Goal: Task Accomplishment & Management: Manage account settings

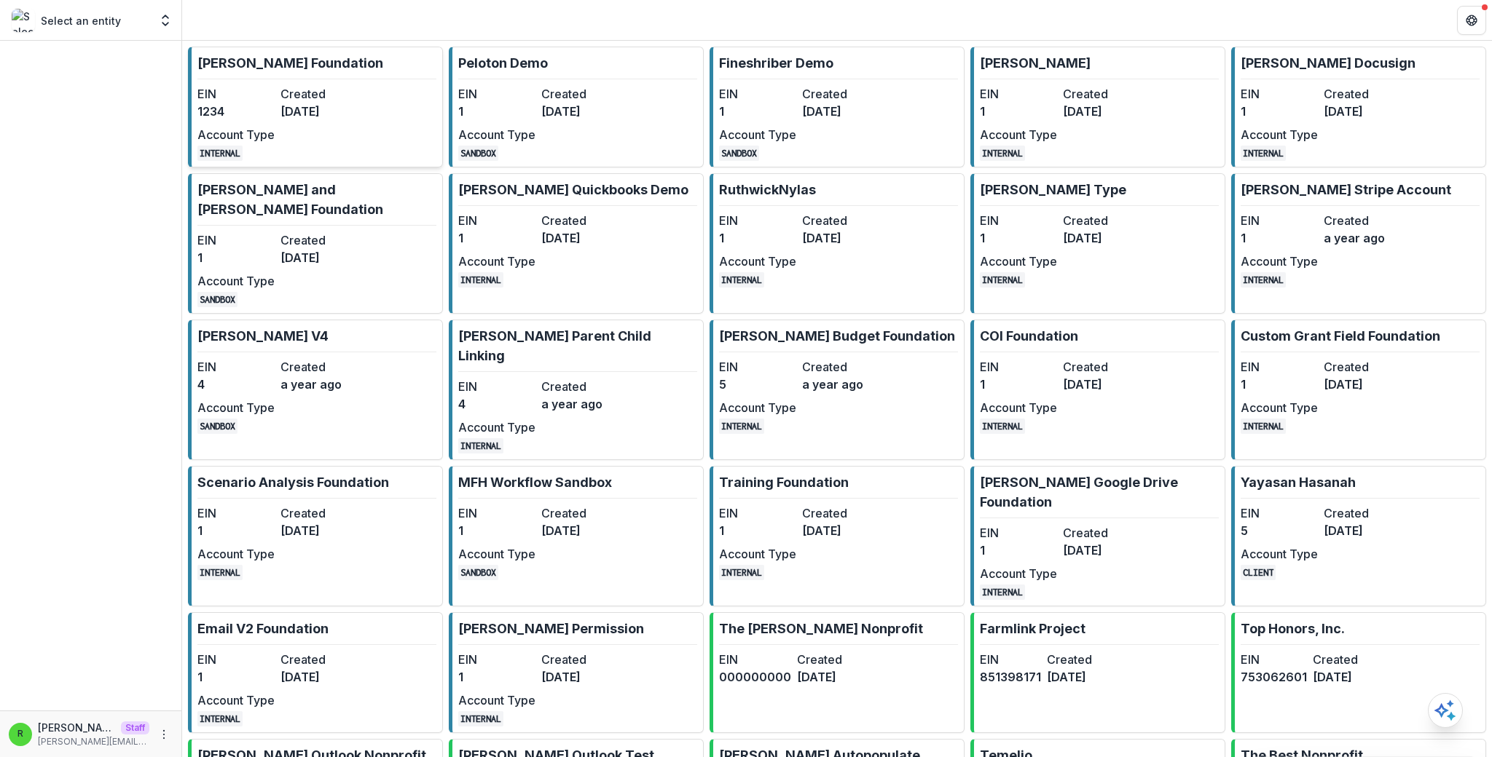
click at [259, 98] on dt "EIN" at bounding box center [235, 93] width 77 height 17
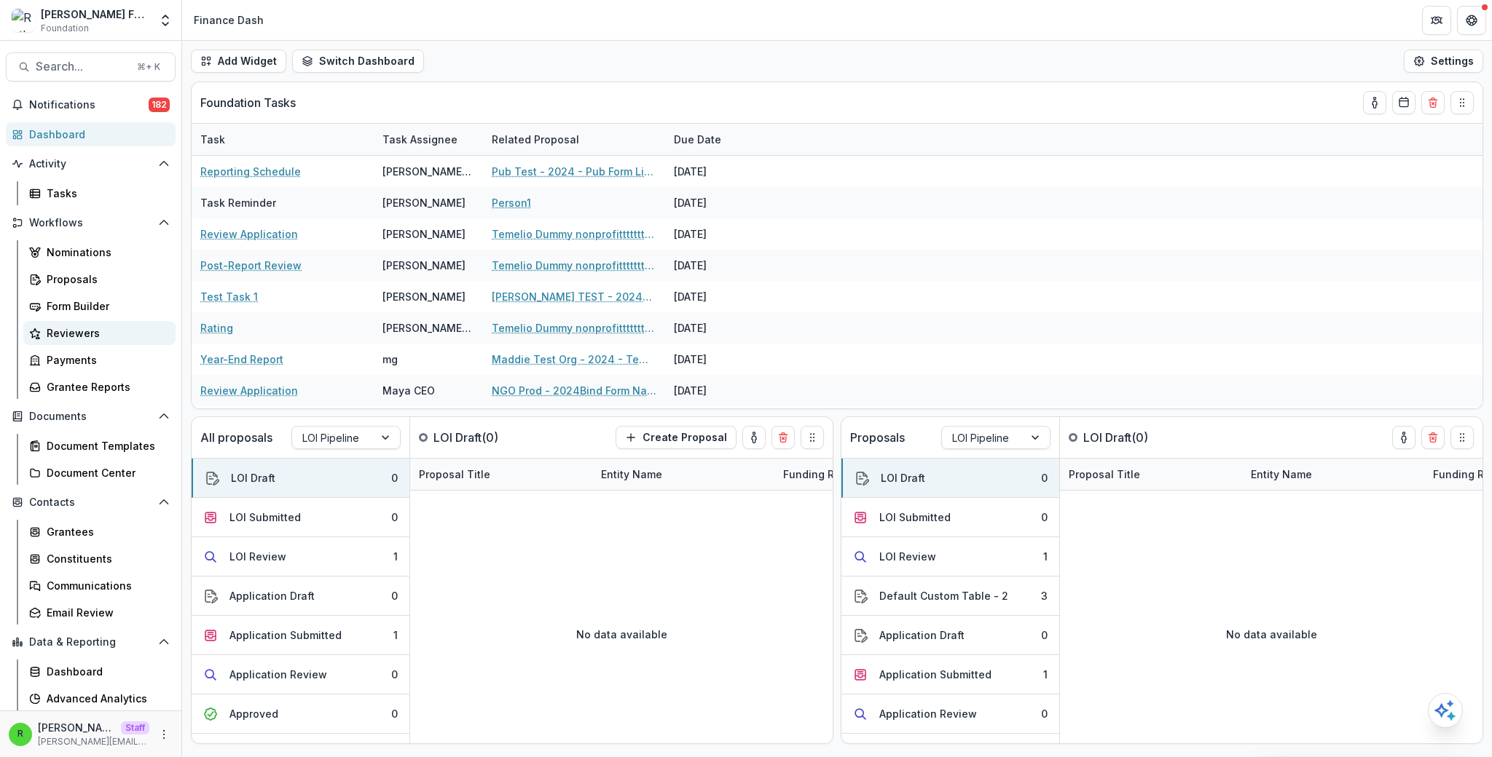
click at [94, 339] on div "Reviewers" at bounding box center [105, 333] width 117 height 15
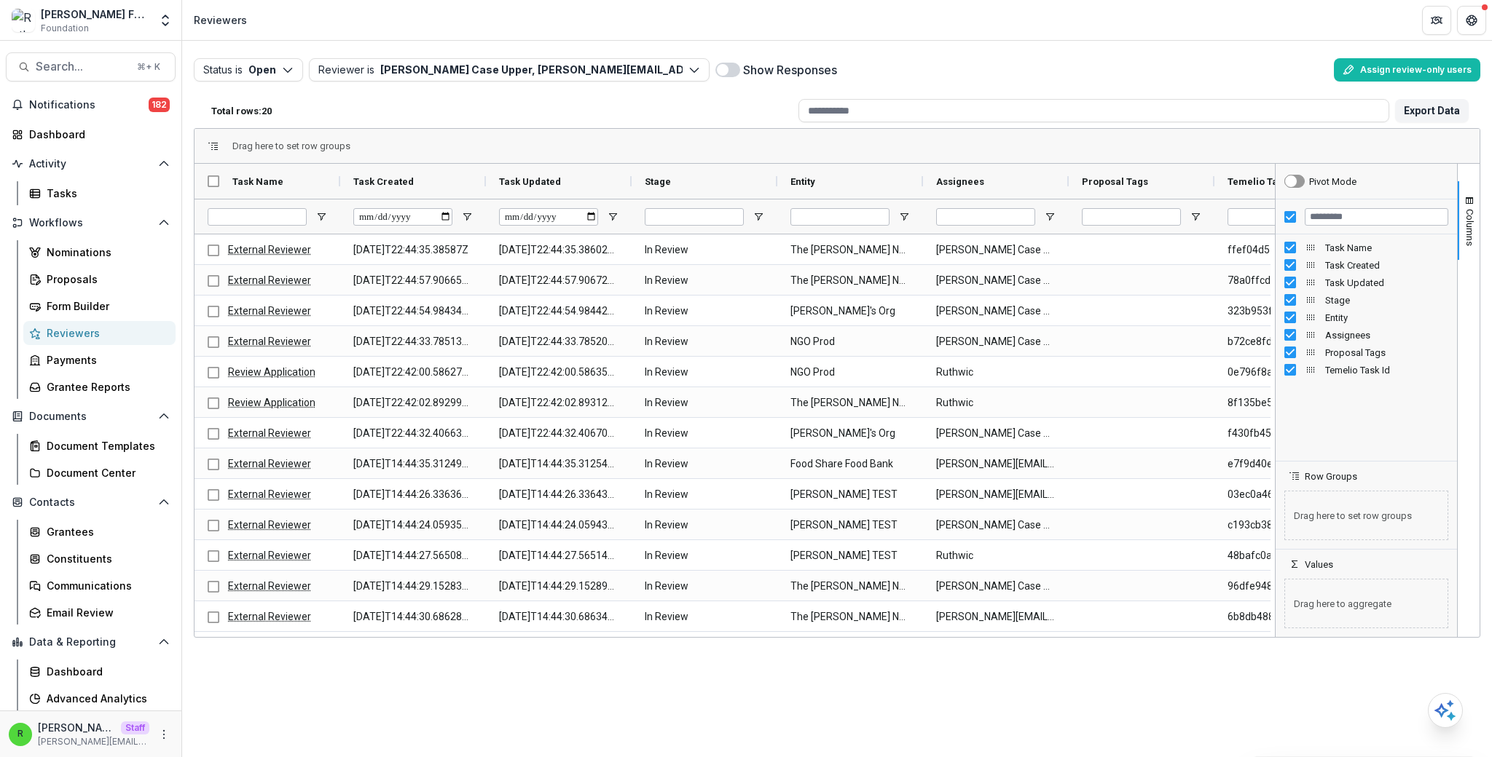
click at [1237, 73] on div "Show Responses" at bounding box center [1021, 69] width 613 height 23
click at [1400, 67] on button "Assign review-only users" at bounding box center [1407, 69] width 146 height 23
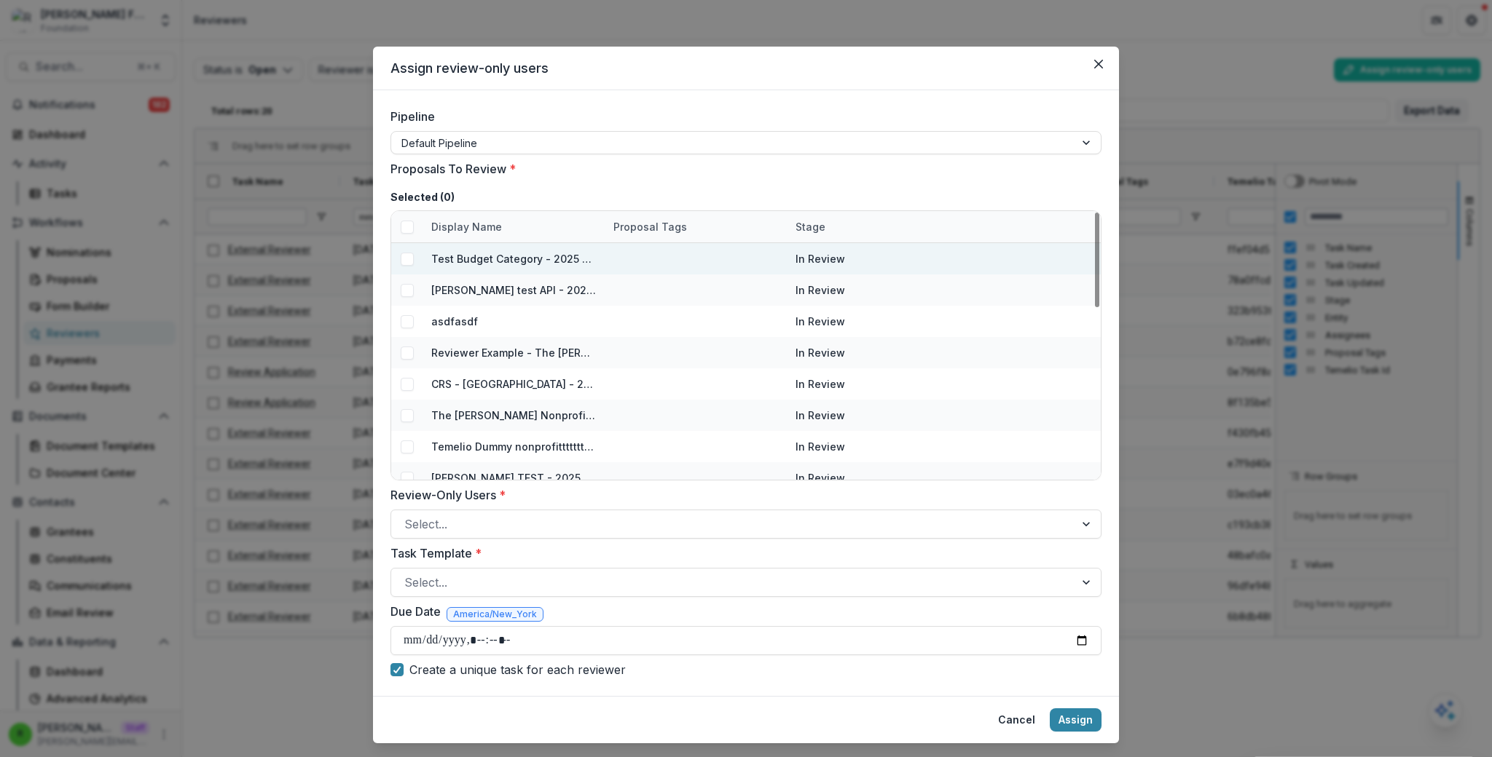
click at [408, 259] on span at bounding box center [407, 259] width 13 height 13
click at [401, 288] on span at bounding box center [407, 290] width 13 height 13
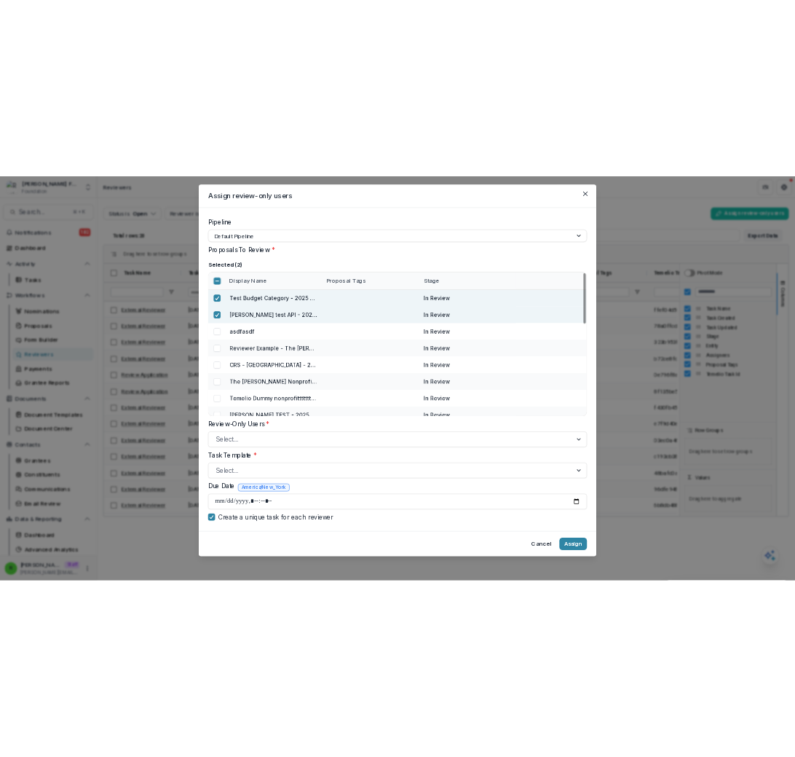
scroll to position [33, 0]
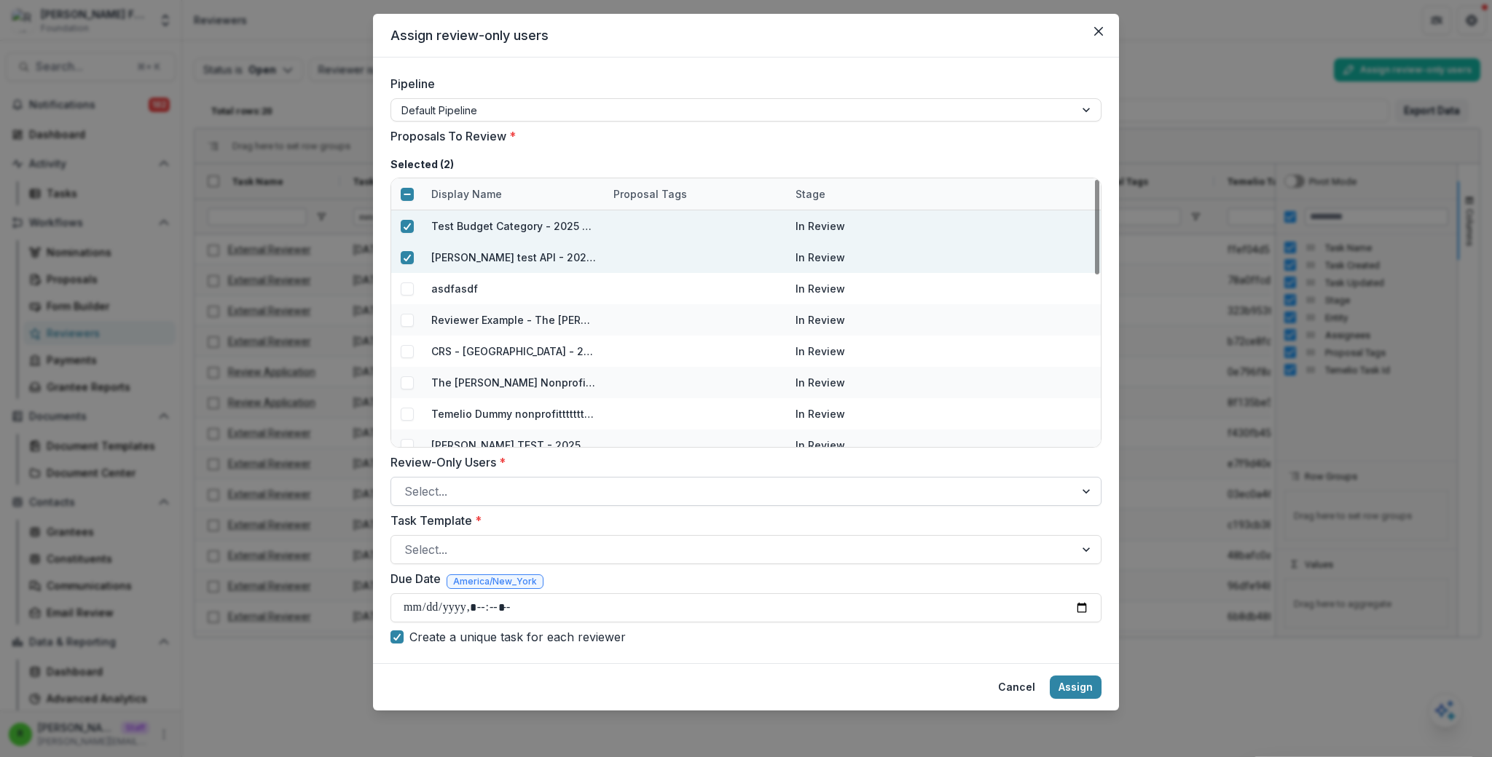
click at [460, 495] on div at bounding box center [732, 491] width 657 height 20
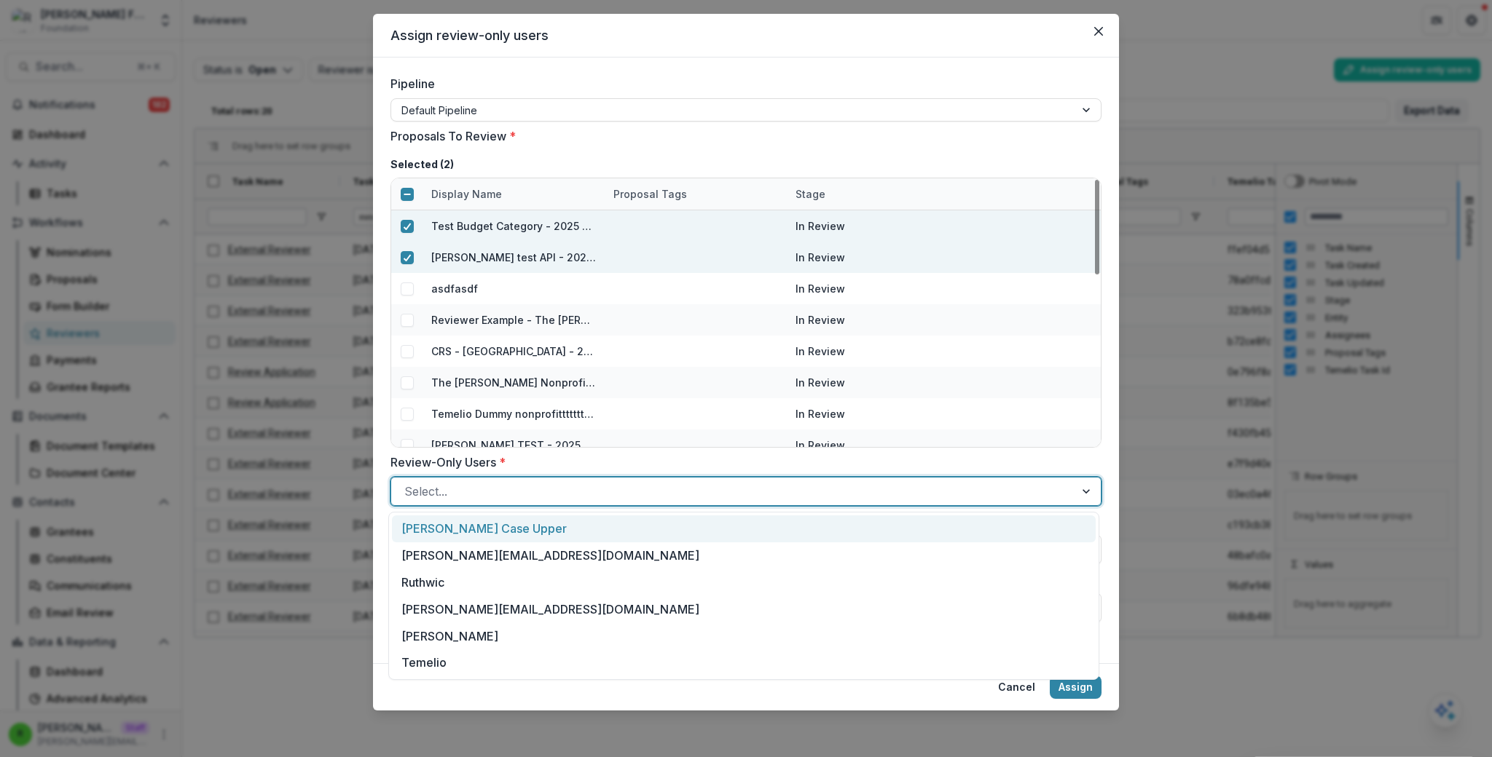
click at [466, 529] on div "[PERSON_NAME] Case Upper" at bounding box center [744, 529] width 704 height 27
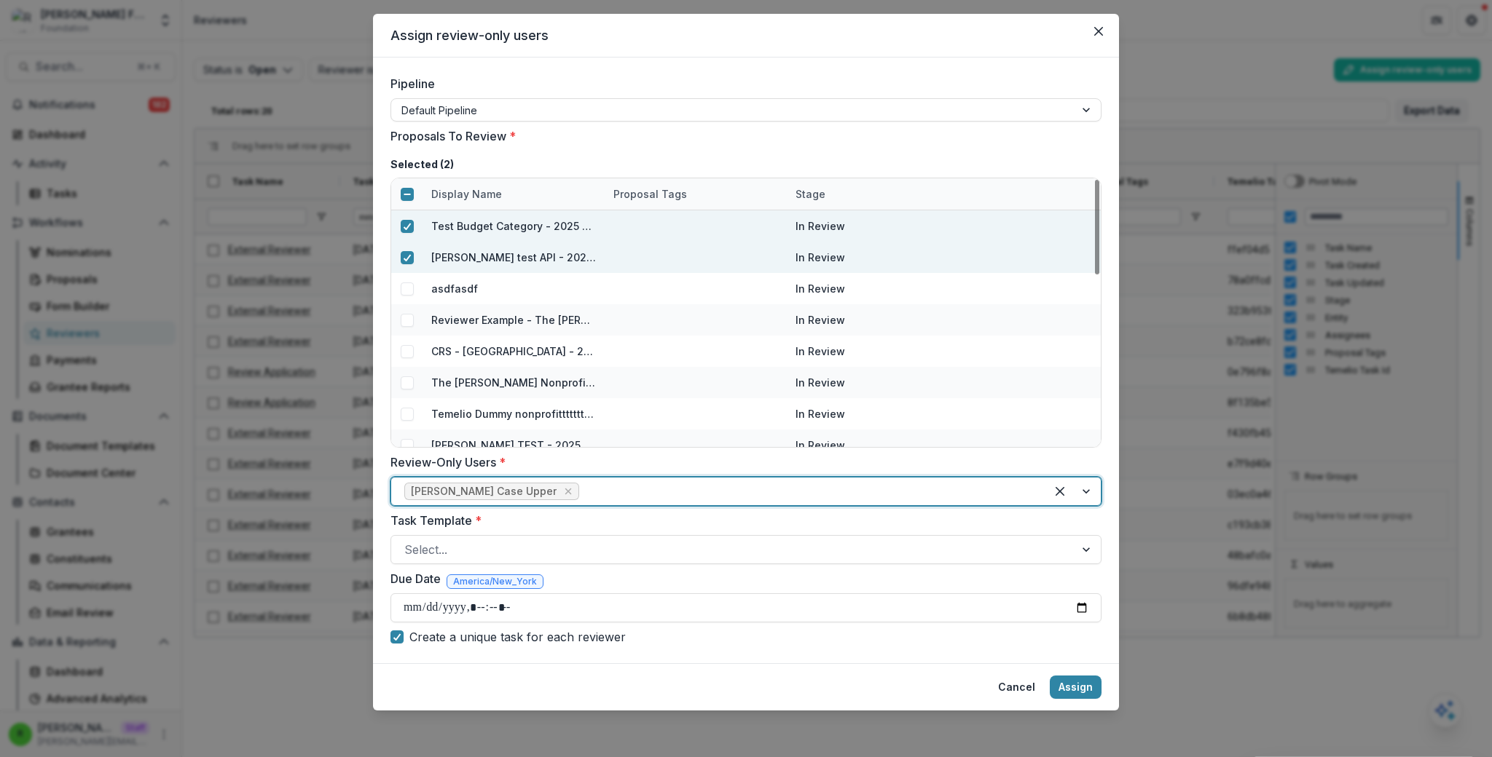
drag, startPoint x: 492, startPoint y: 551, endPoint x: 503, endPoint y: 566, distance: 18.8
click at [492, 551] on div at bounding box center [732, 550] width 657 height 20
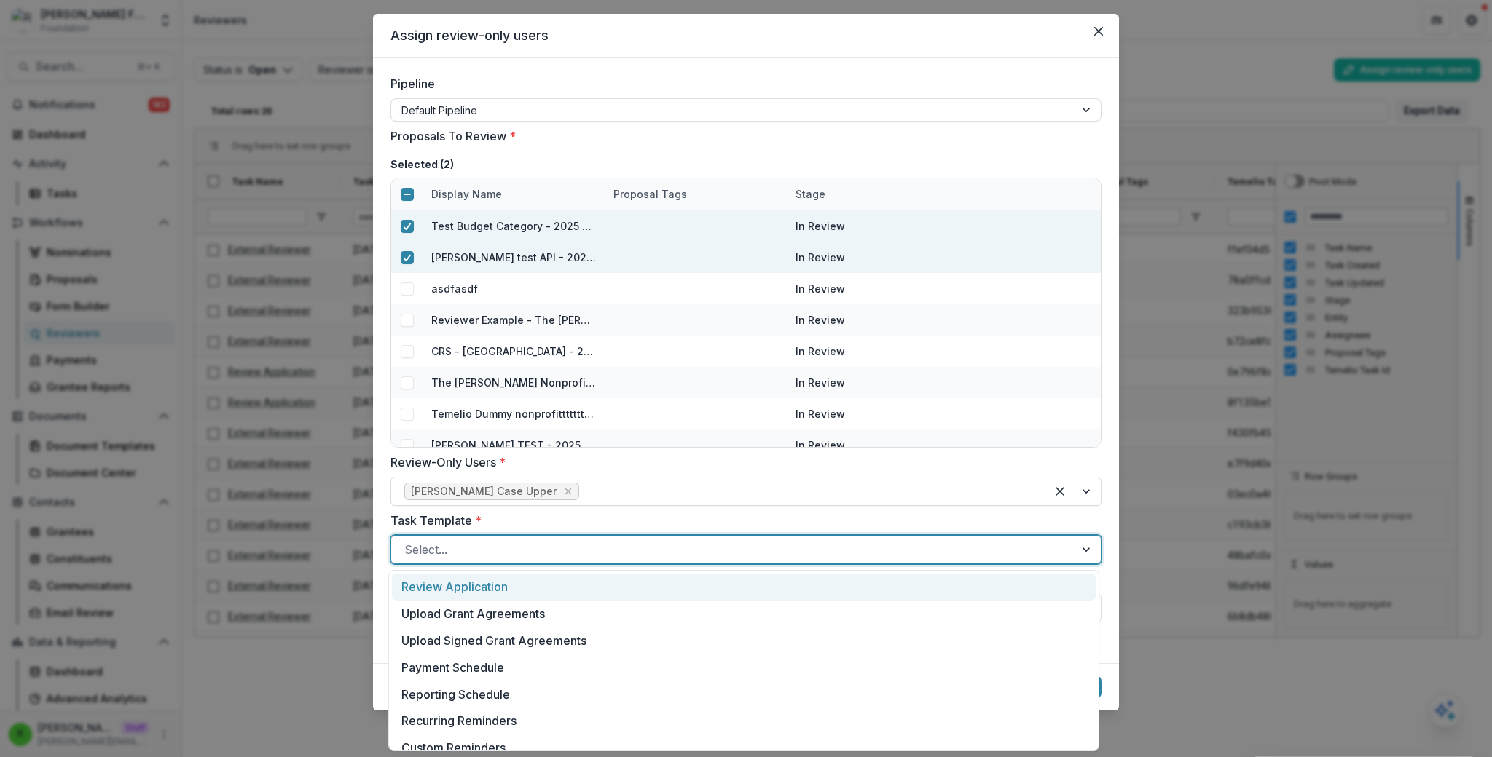
drag, startPoint x: 506, startPoint y: 575, endPoint x: 514, endPoint y: 584, distance: 11.9
click at [508, 578] on div "Review Application" at bounding box center [744, 587] width 704 height 27
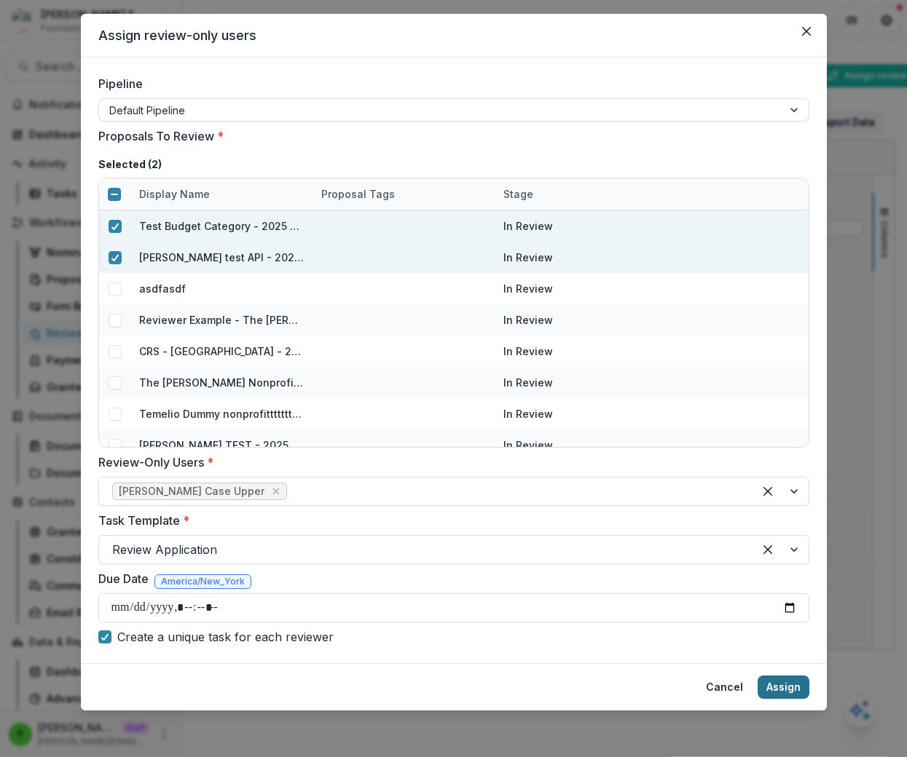
click at [790, 685] on button "Assign" at bounding box center [783, 687] width 52 height 23
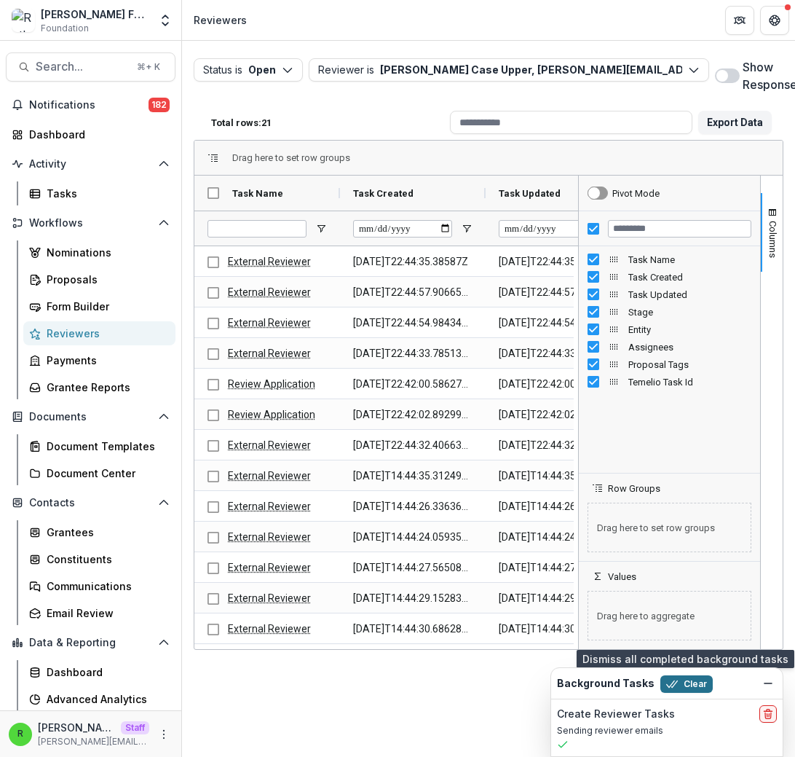
click at [672, 682] on button "Clear" at bounding box center [687, 683] width 52 height 17
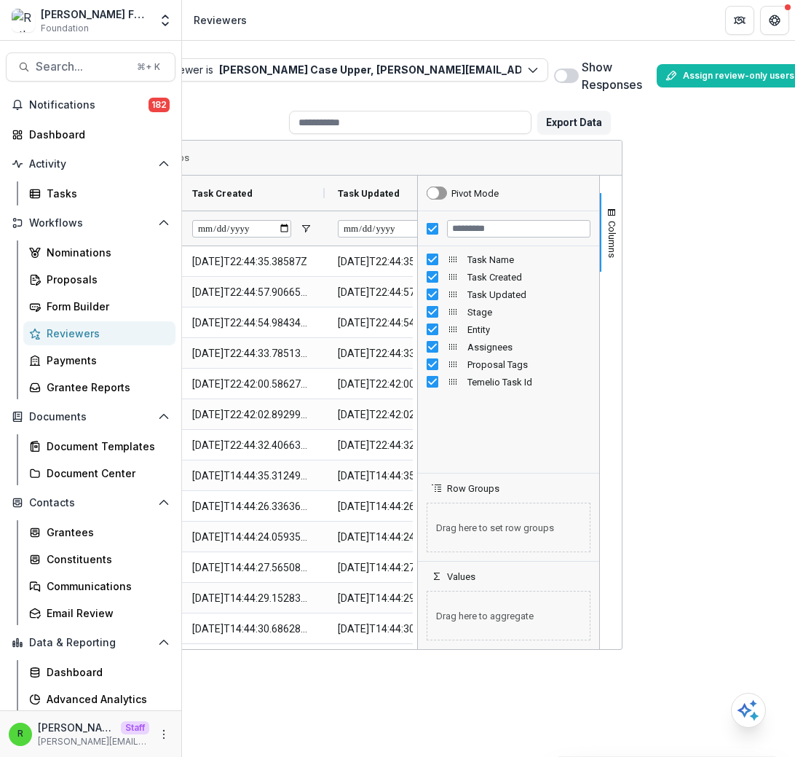
scroll to position [0, 166]
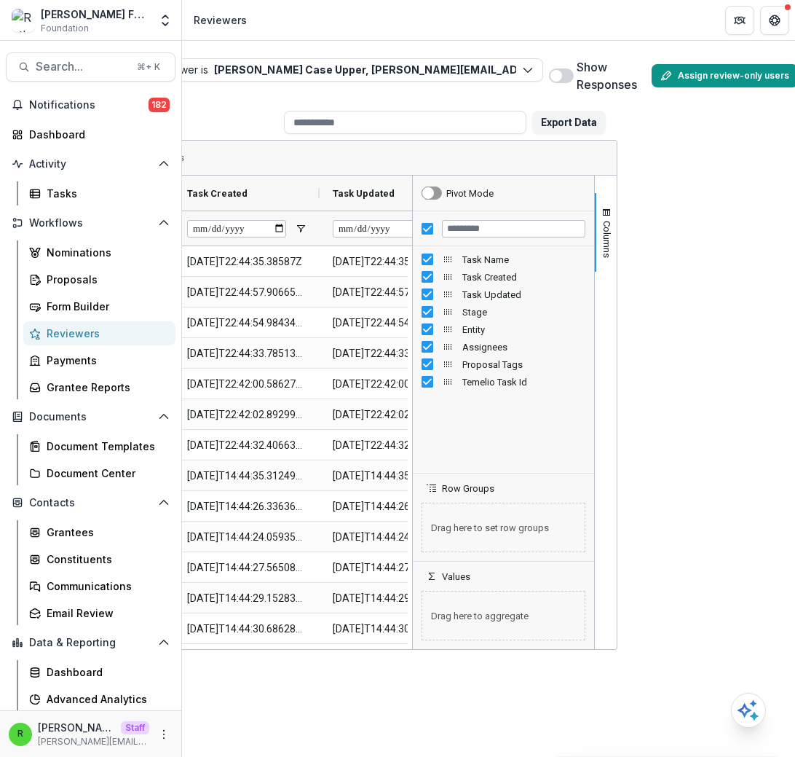
click at [701, 74] on button "Assign review-only users" at bounding box center [725, 75] width 146 height 23
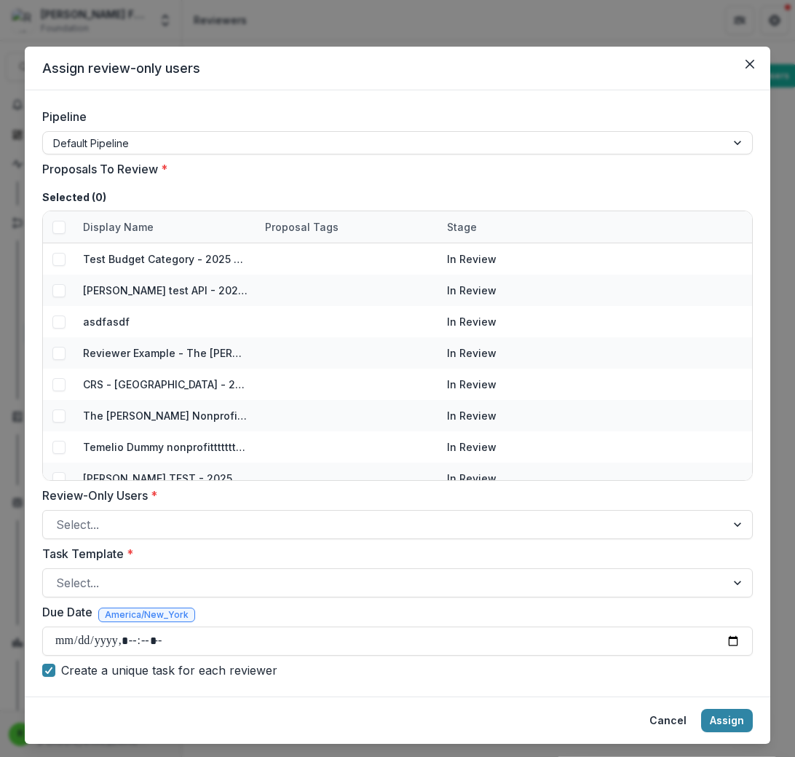
click at [61, 264] on span at bounding box center [58, 259] width 13 height 13
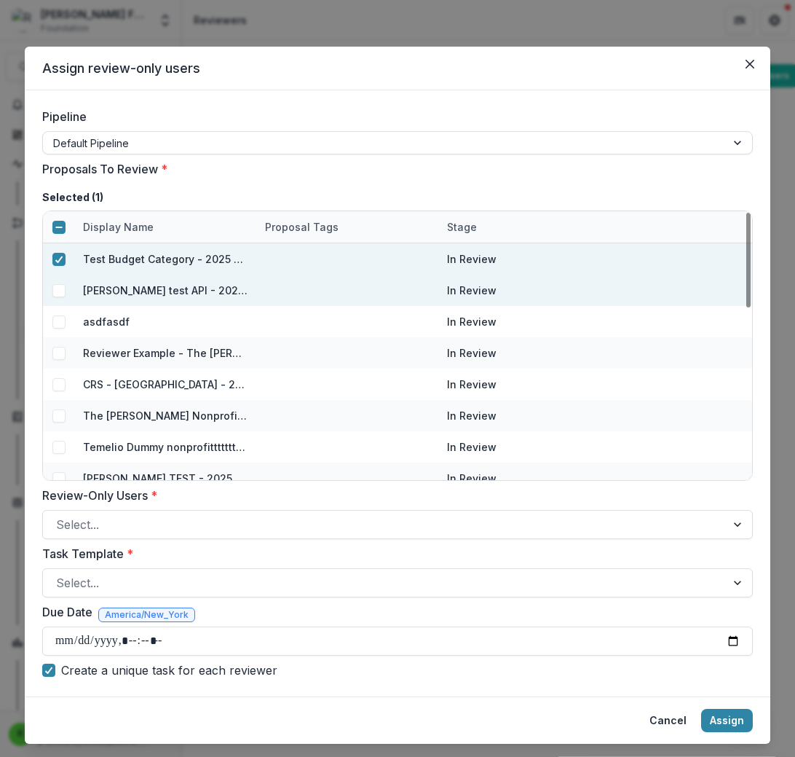
click at [56, 291] on span at bounding box center [58, 290] width 13 height 13
click at [168, 543] on div "Pipeline Default Pipeline Proposals To Review * Selected ( 2 ) Display Name Pro…" at bounding box center [397, 393] width 711 height 571
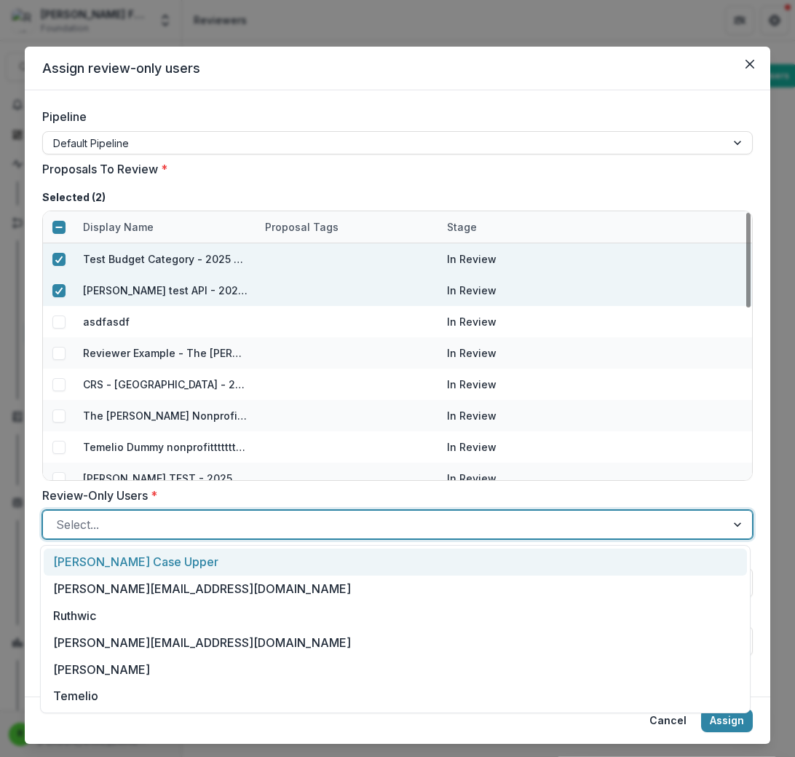
click at [168, 532] on div at bounding box center [384, 524] width 657 height 20
click at [168, 569] on div "[PERSON_NAME] Case Upper" at bounding box center [396, 561] width 704 height 27
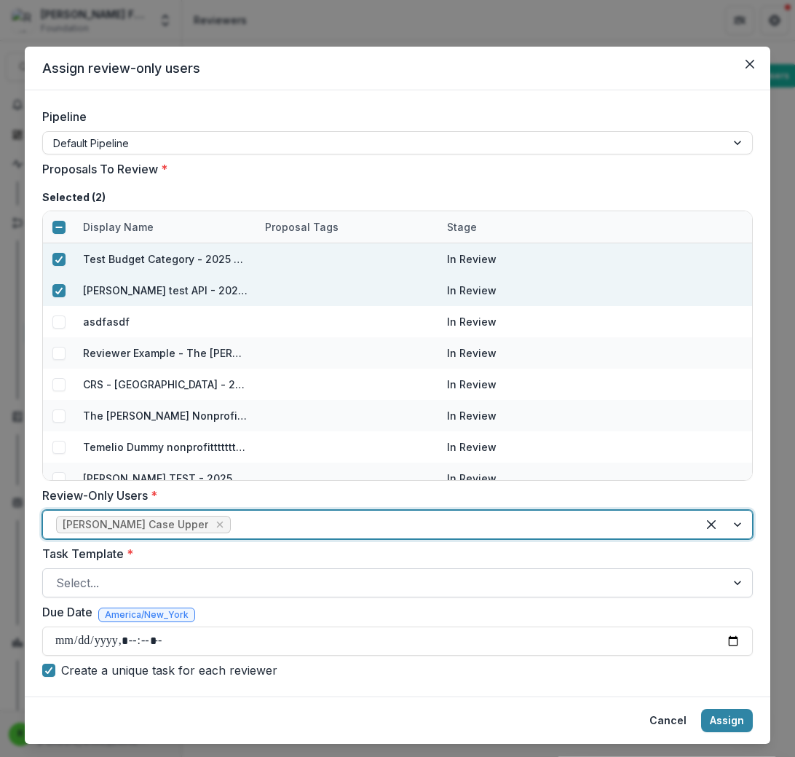
click at [174, 589] on div at bounding box center [384, 582] width 657 height 20
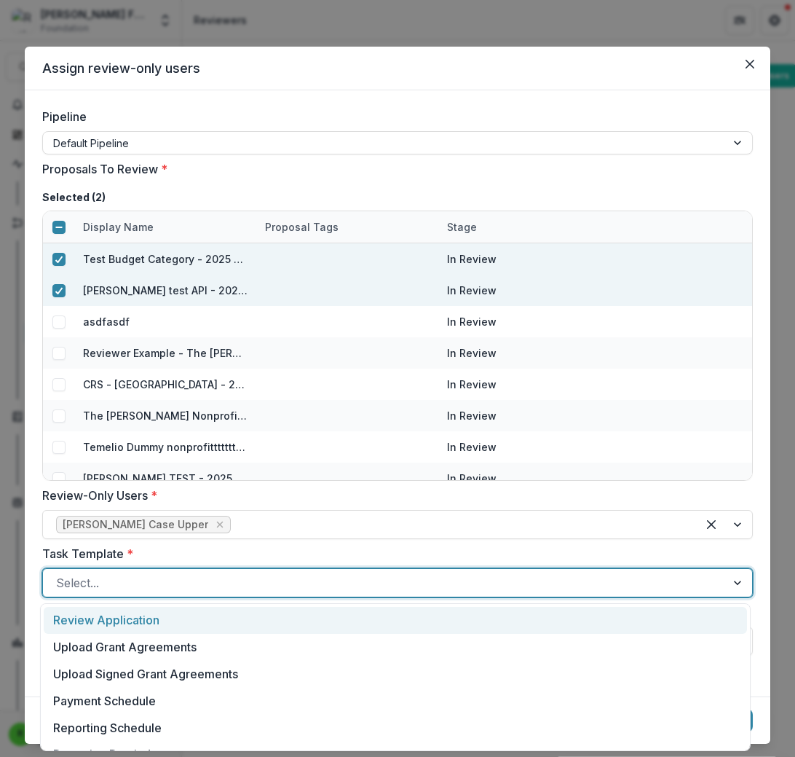
click at [193, 625] on div "Review Application" at bounding box center [396, 620] width 704 height 27
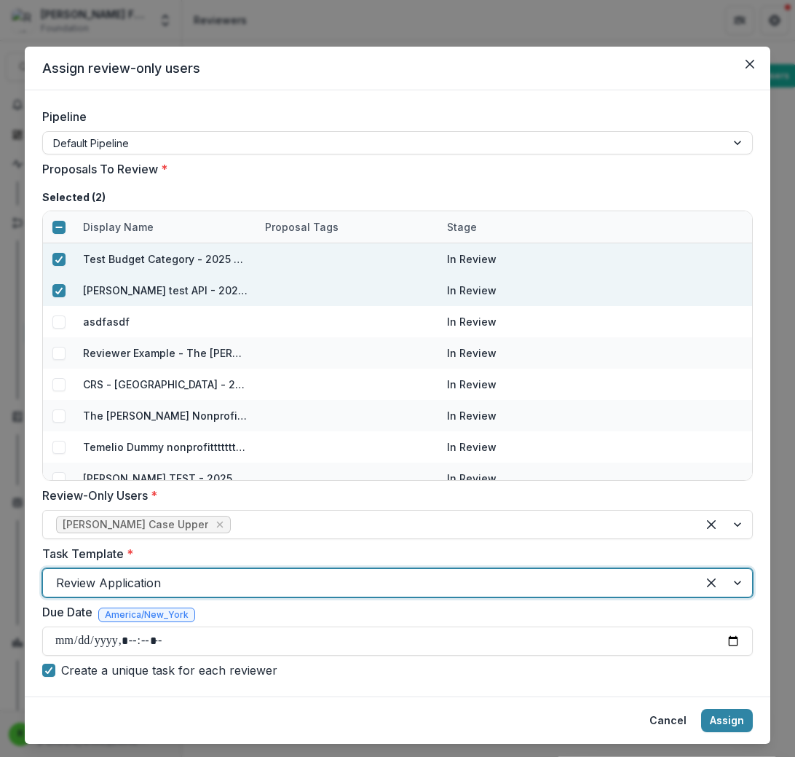
scroll to position [34, 0]
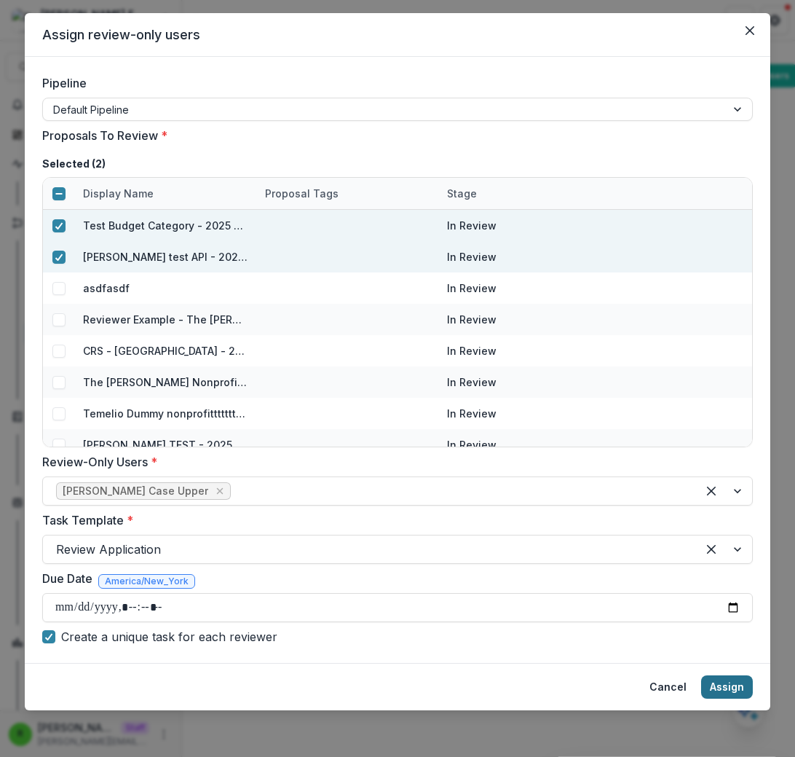
click at [729, 692] on button "Assign" at bounding box center [727, 686] width 52 height 23
